Goal: Information Seeking & Learning: Find specific fact

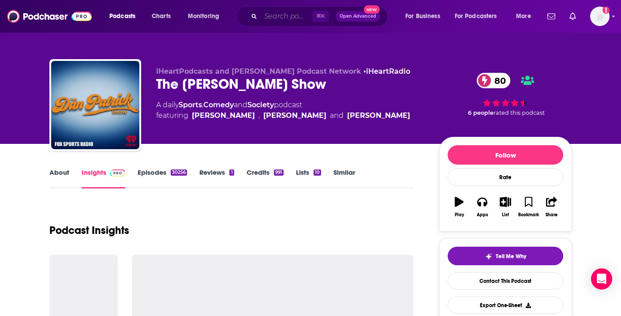
click at [276, 18] on input "Search podcasts, credits, & more..." at bounding box center [287, 16] width 52 height 14
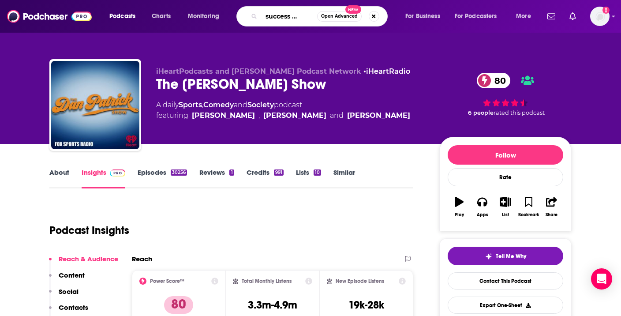
type input "how success happens"
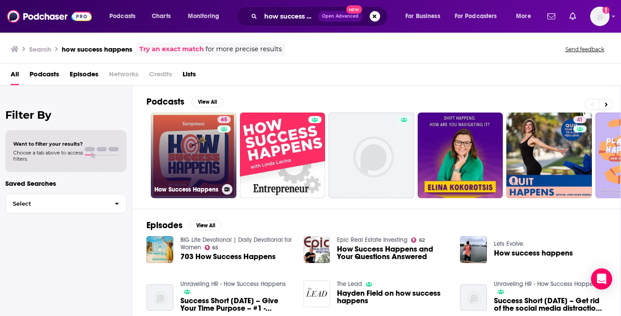
click at [198, 156] on link "65 How Success Happens" at bounding box center [194, 156] width 86 height 86
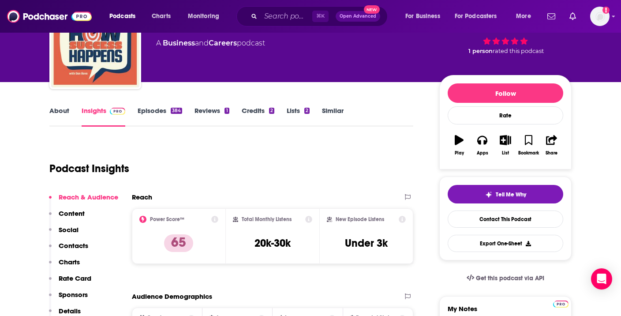
scroll to position [104, 0]
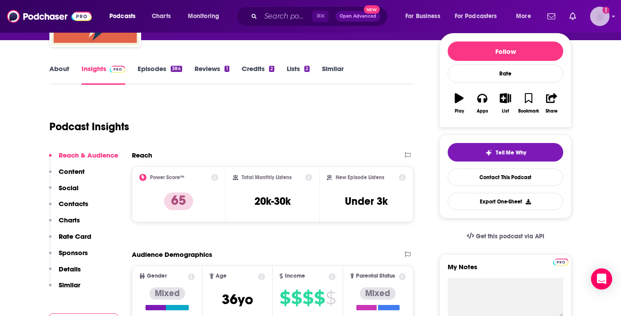
click at [595, 10] on img "Logged in as autumncomm" at bounding box center [599, 16] width 19 height 19
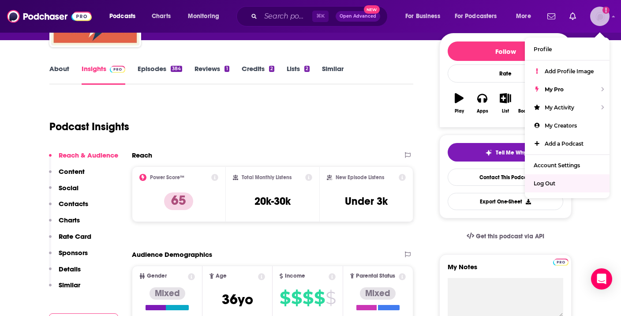
click at [543, 180] on span "Log Out" at bounding box center [545, 183] width 22 height 7
